Goal: Information Seeking & Learning: Learn about a topic

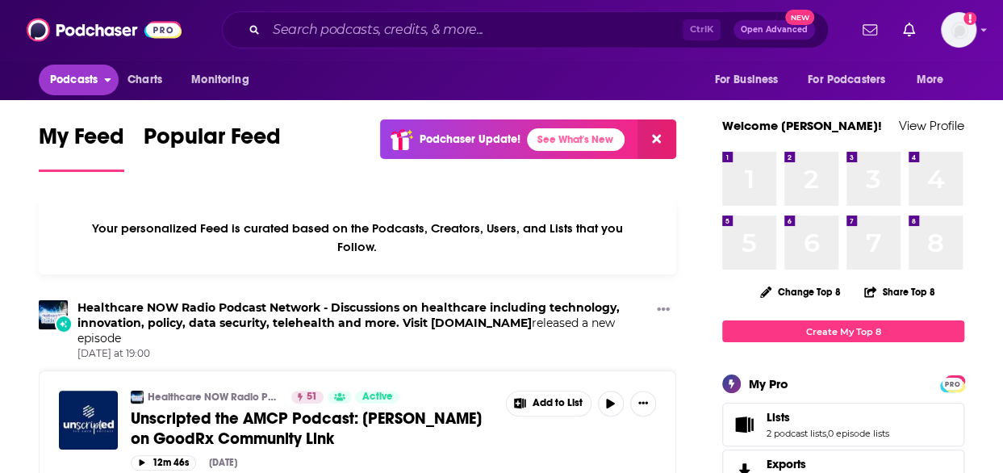
click at [96, 80] on span "Podcasts" at bounding box center [74, 80] width 48 height 23
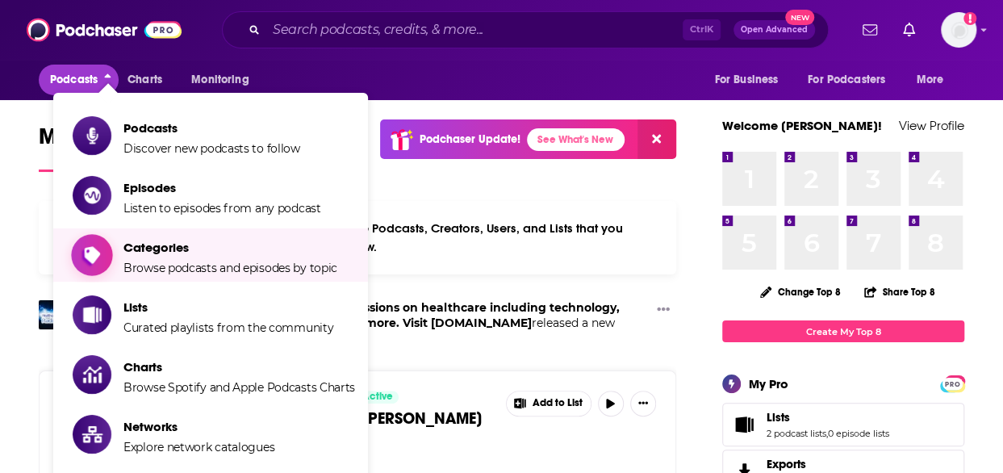
click at [177, 263] on span "Browse podcasts and episodes by topic" at bounding box center [230, 268] width 214 height 15
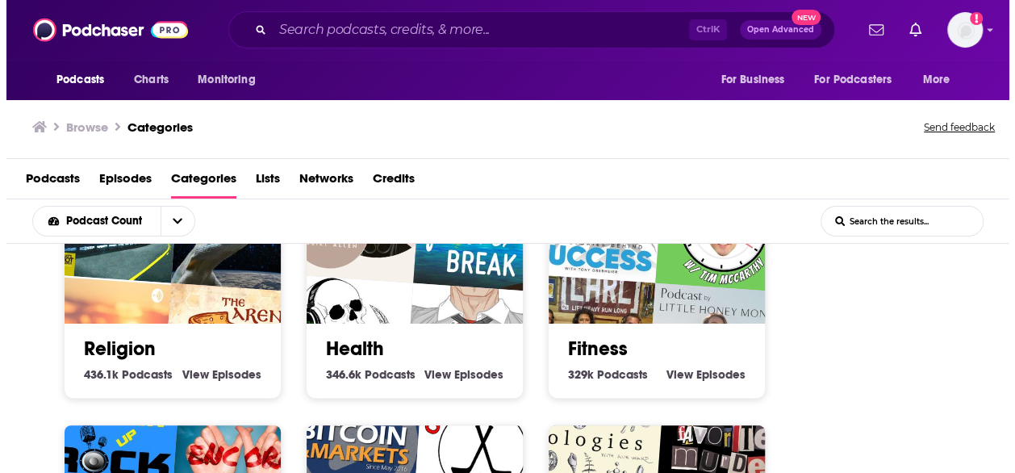
scroll to position [541, 0]
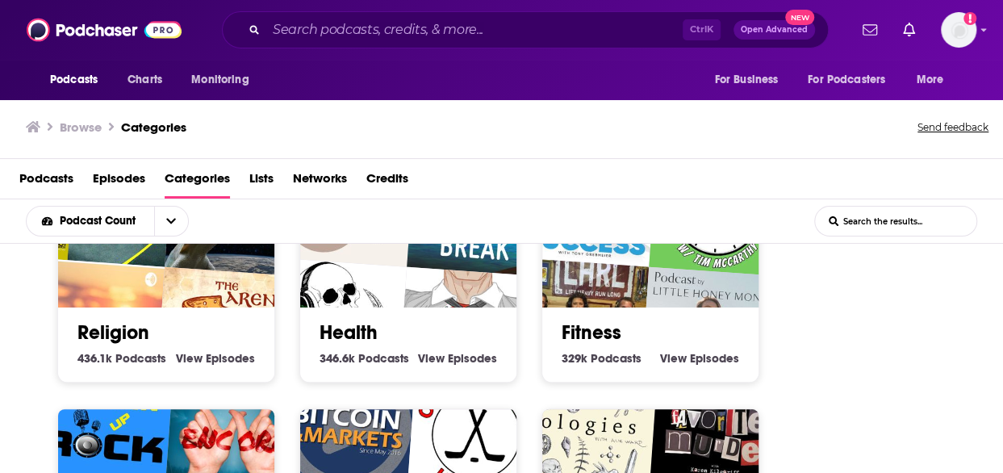
click at [360, 335] on link "Health" at bounding box center [349, 332] width 58 height 24
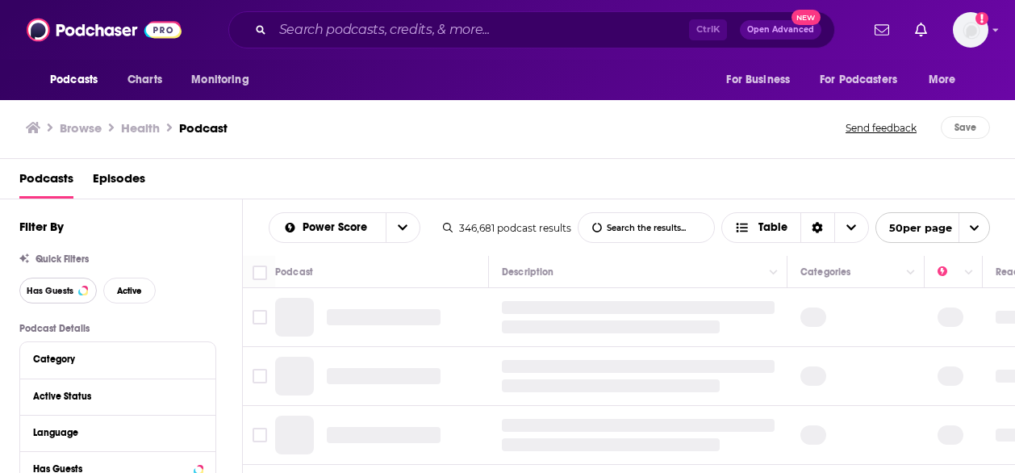
click at [32, 284] on button "Has Guests" at bounding box center [57, 291] width 77 height 26
click at [115, 289] on button "Active" at bounding box center [129, 291] width 52 height 26
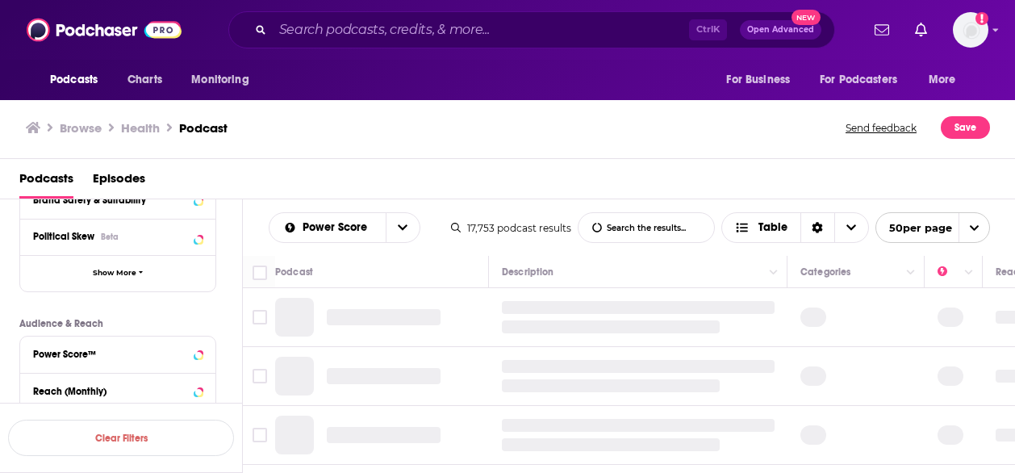
scroll to position [306, 0]
click at [115, 280] on button "Show More" at bounding box center [117, 272] width 195 height 36
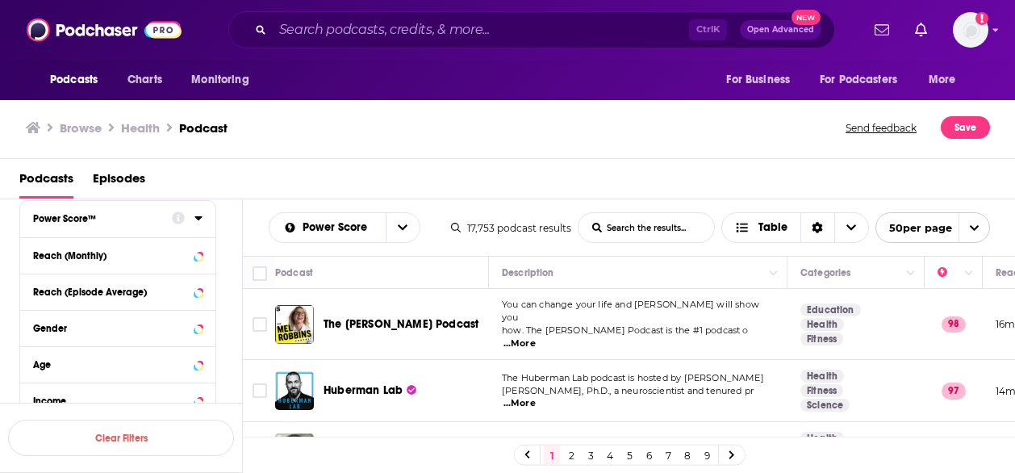
scroll to position [771, 0]
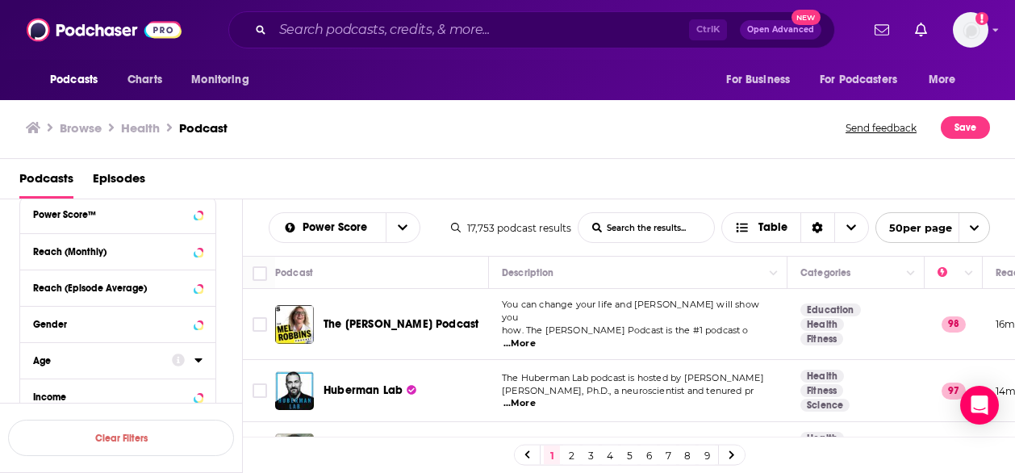
click at [197, 358] on icon at bounding box center [197, 360] width 7 height 4
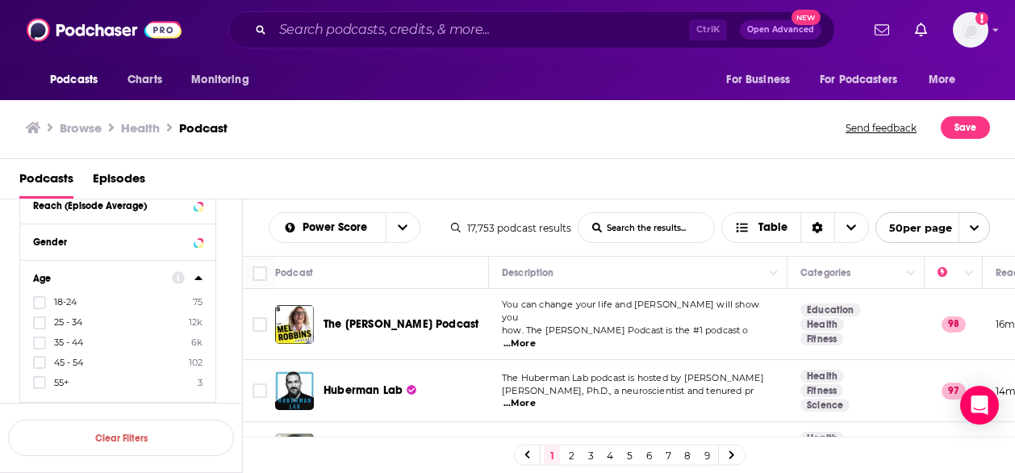
click at [59, 299] on span "18-24" at bounding box center [65, 301] width 23 height 11
click at [40, 307] on input "multiSelectOption-18-24-0" at bounding box center [40, 307] width 0 height 0
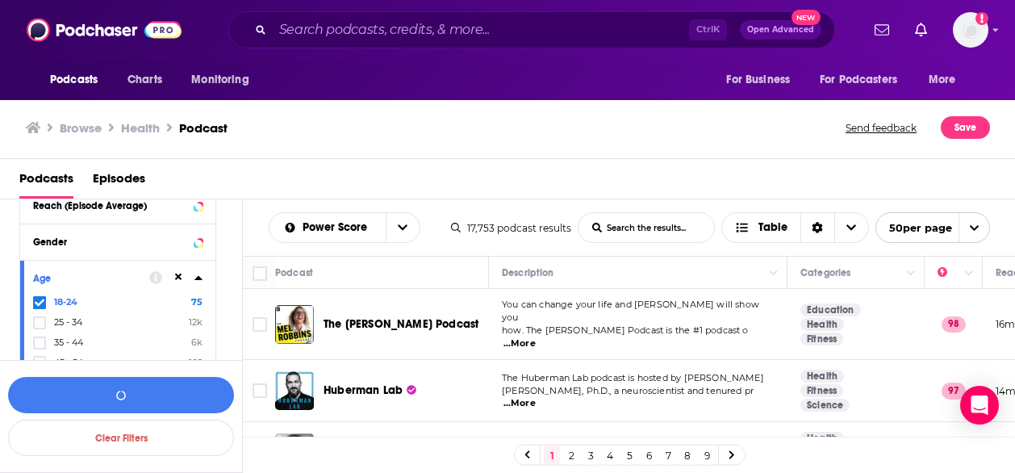
click at [48, 320] on label "25 - 34 12k" at bounding box center [117, 322] width 169 height 14
click at [40, 328] on input "multiSelectOption-25-34-1" at bounding box center [40, 328] width 0 height 0
click at [118, 397] on button "View 75 Results" at bounding box center [121, 395] width 226 height 36
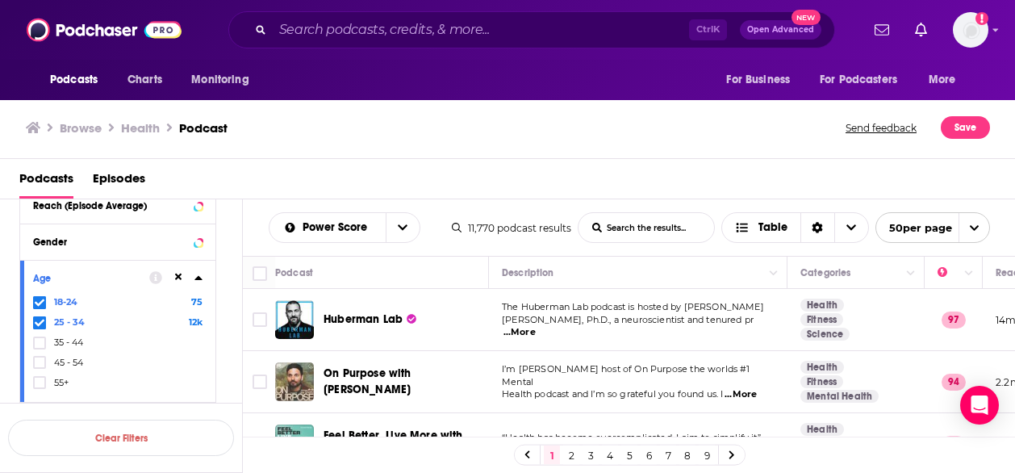
click at [607, 140] on div "Browse Health Podcast Send feedback Save" at bounding box center [508, 128] width 1016 height 62
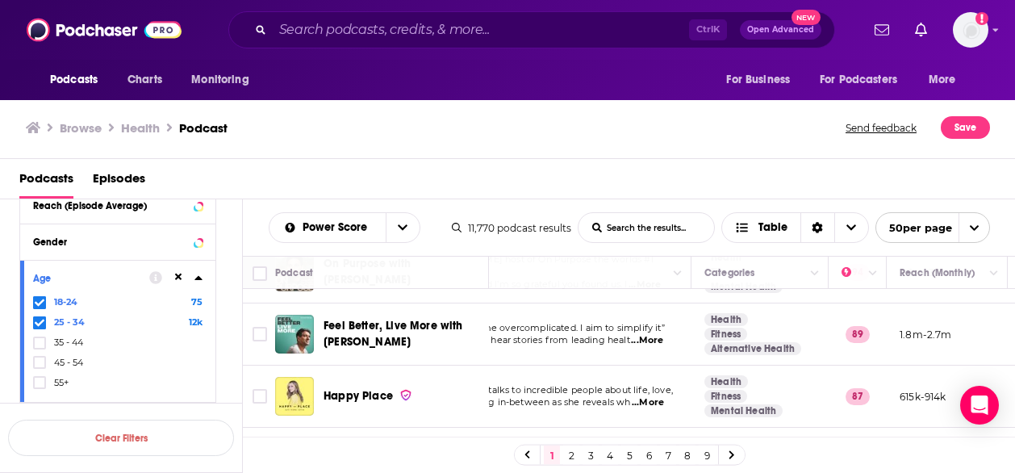
scroll to position [111, 96]
